Goal: Transaction & Acquisition: Purchase product/service

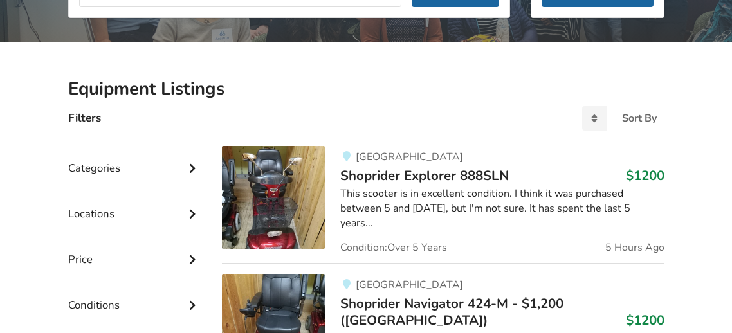
scroll to position [235, 0]
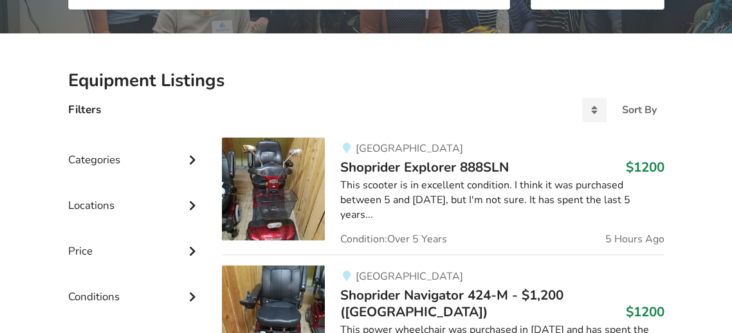
click at [365, 183] on div "This scooter is in excellent condition. I think it was purchased between 5 and …" at bounding box center [501, 200] width 323 height 44
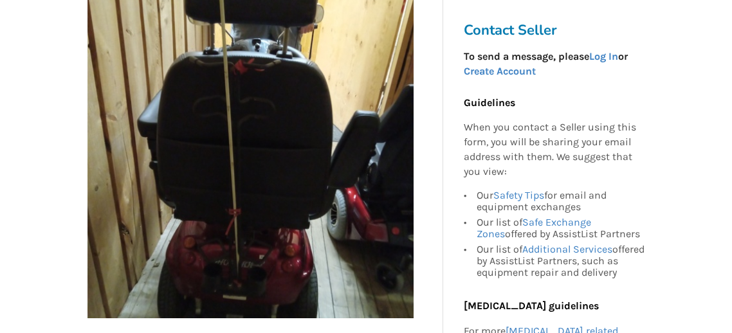
scroll to position [269, 0]
click at [365, 183] on img at bounding box center [250, 155] width 326 height 326
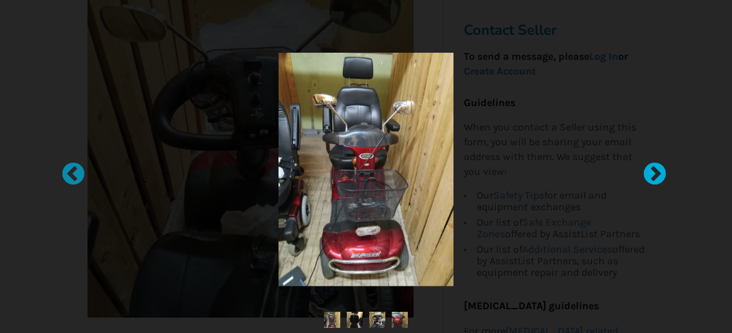
click at [655, 174] on div at bounding box center [648, 168] width 13 height 13
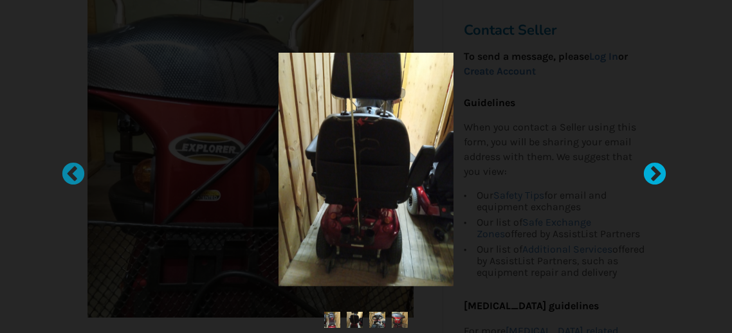
click at [655, 174] on div at bounding box center [648, 168] width 13 height 13
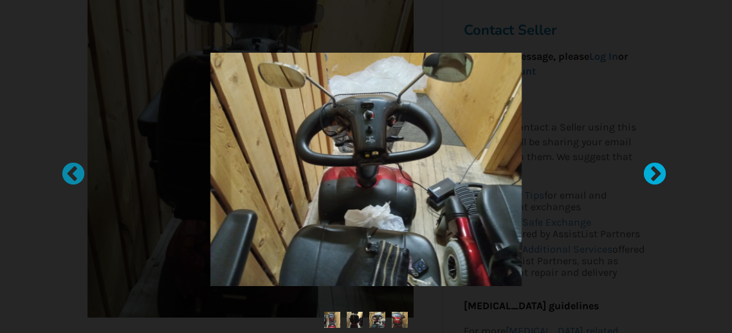
click at [655, 174] on div at bounding box center [648, 168] width 13 height 13
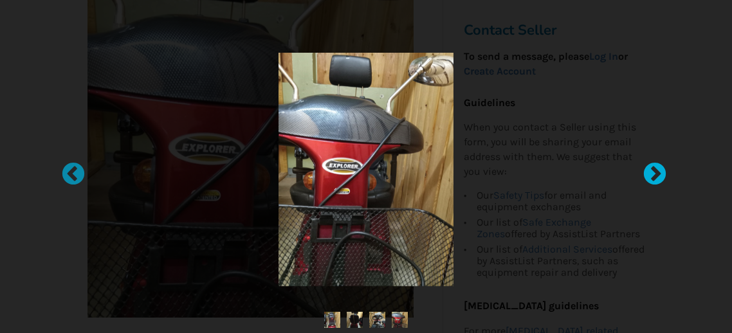
click at [655, 174] on div at bounding box center [648, 168] width 13 height 13
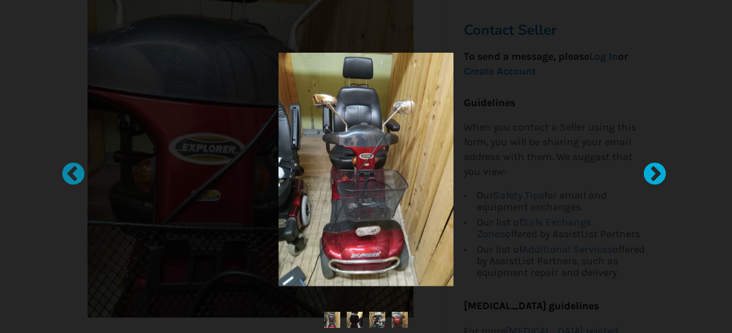
click at [655, 174] on div at bounding box center [648, 168] width 13 height 13
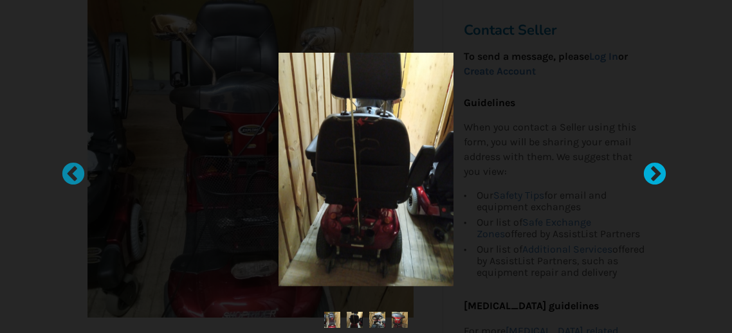
click at [655, 174] on div at bounding box center [648, 168] width 13 height 13
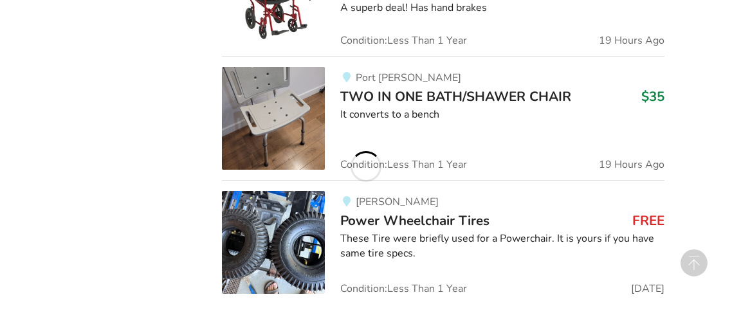
scroll to position [2782, 0]
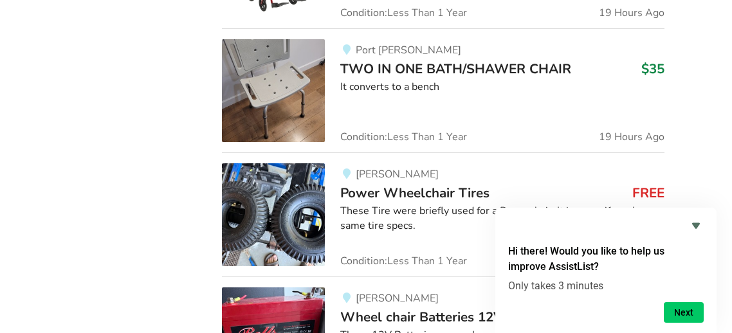
click at [307, 176] on img at bounding box center [273, 214] width 103 height 103
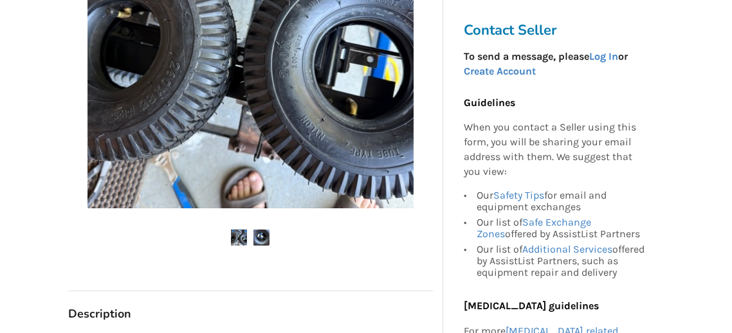
scroll to position [381, 0]
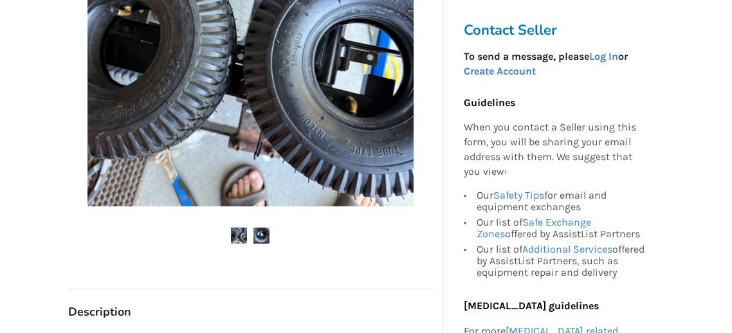
click at [262, 236] on img at bounding box center [261, 236] width 16 height 16
